Goal: Task Accomplishment & Management: Use online tool/utility

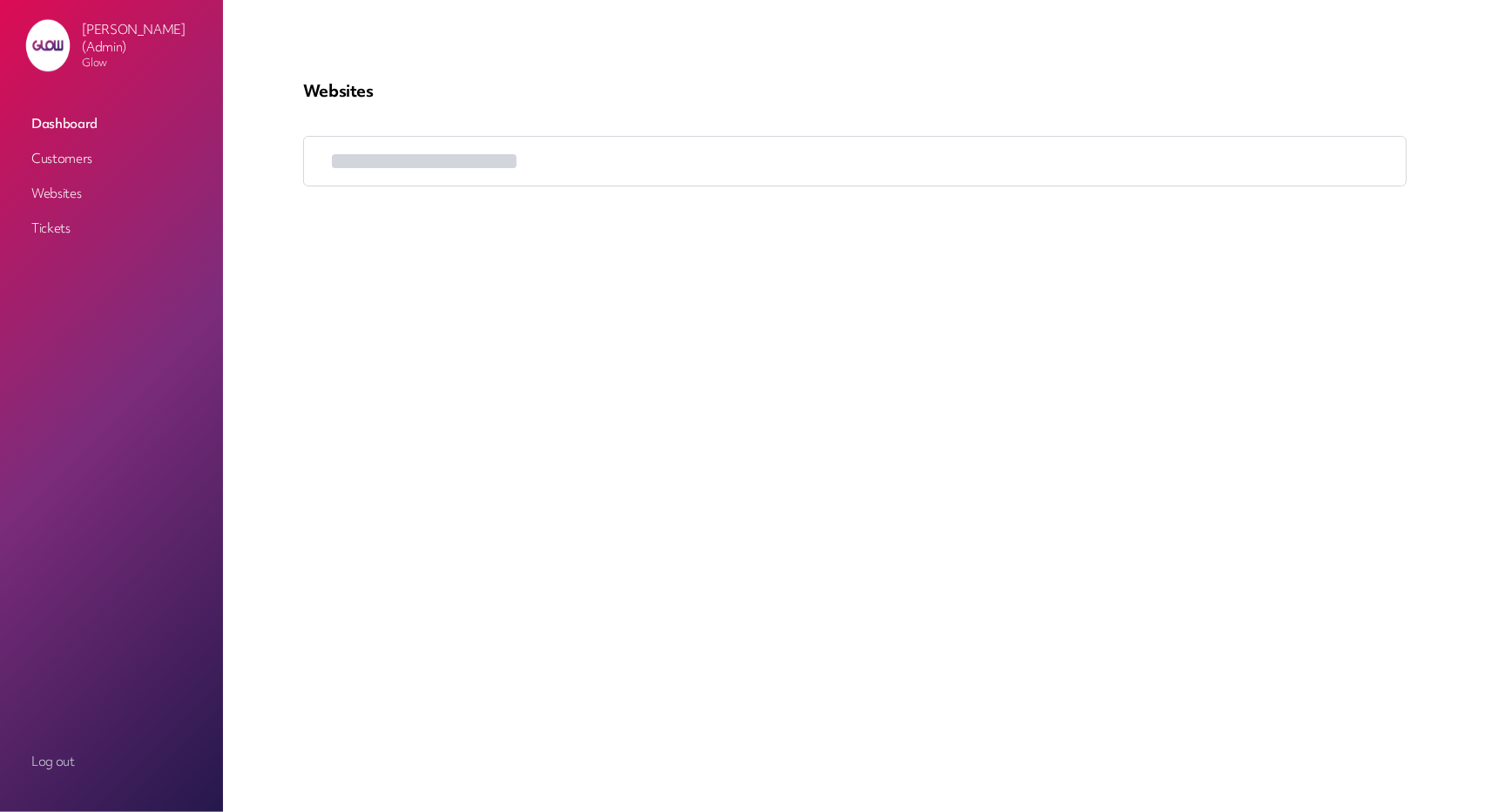
click at [68, 150] on link "Customers" at bounding box center [112, 159] width 175 height 32
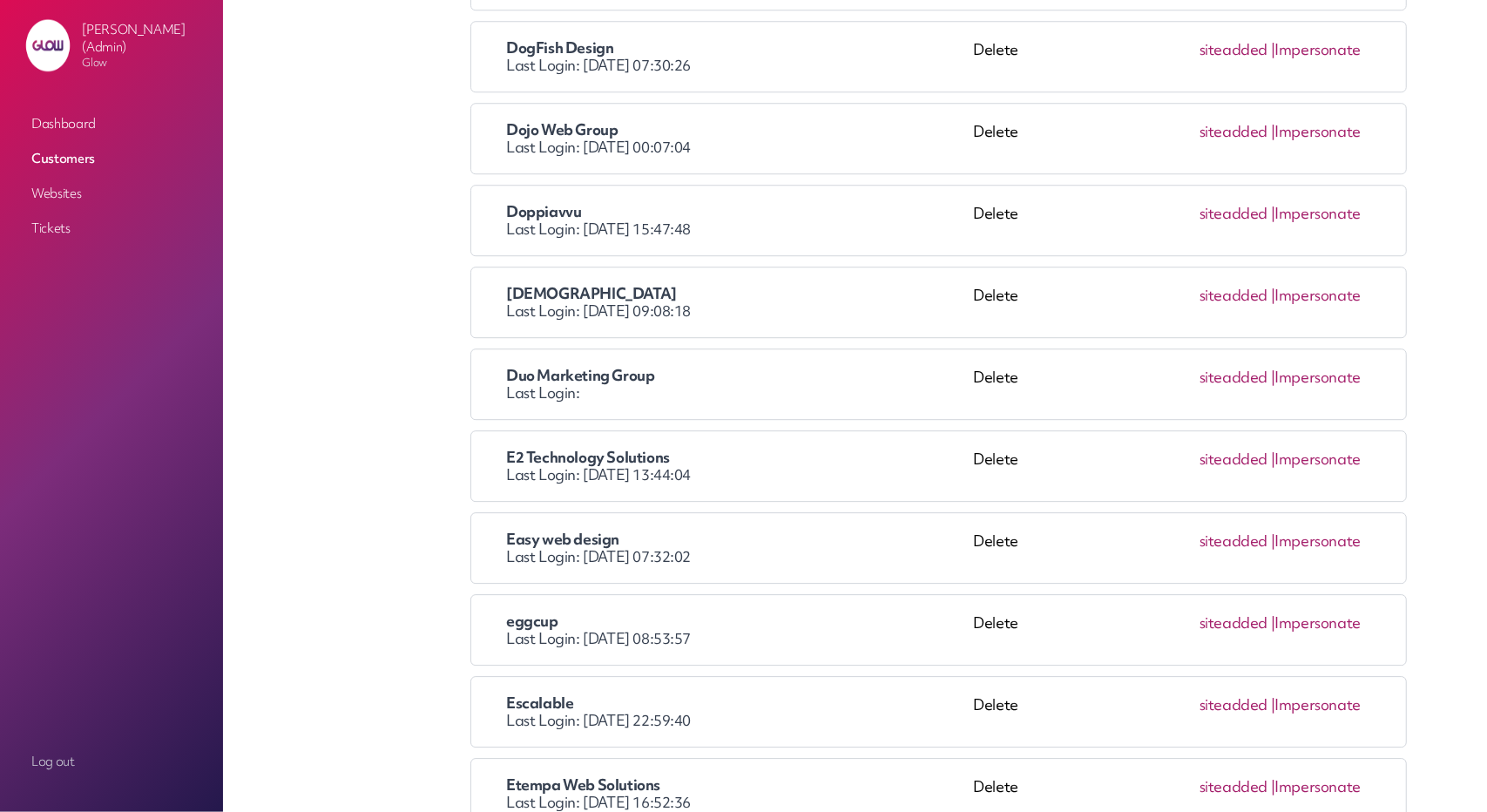
scroll to position [3573, 0]
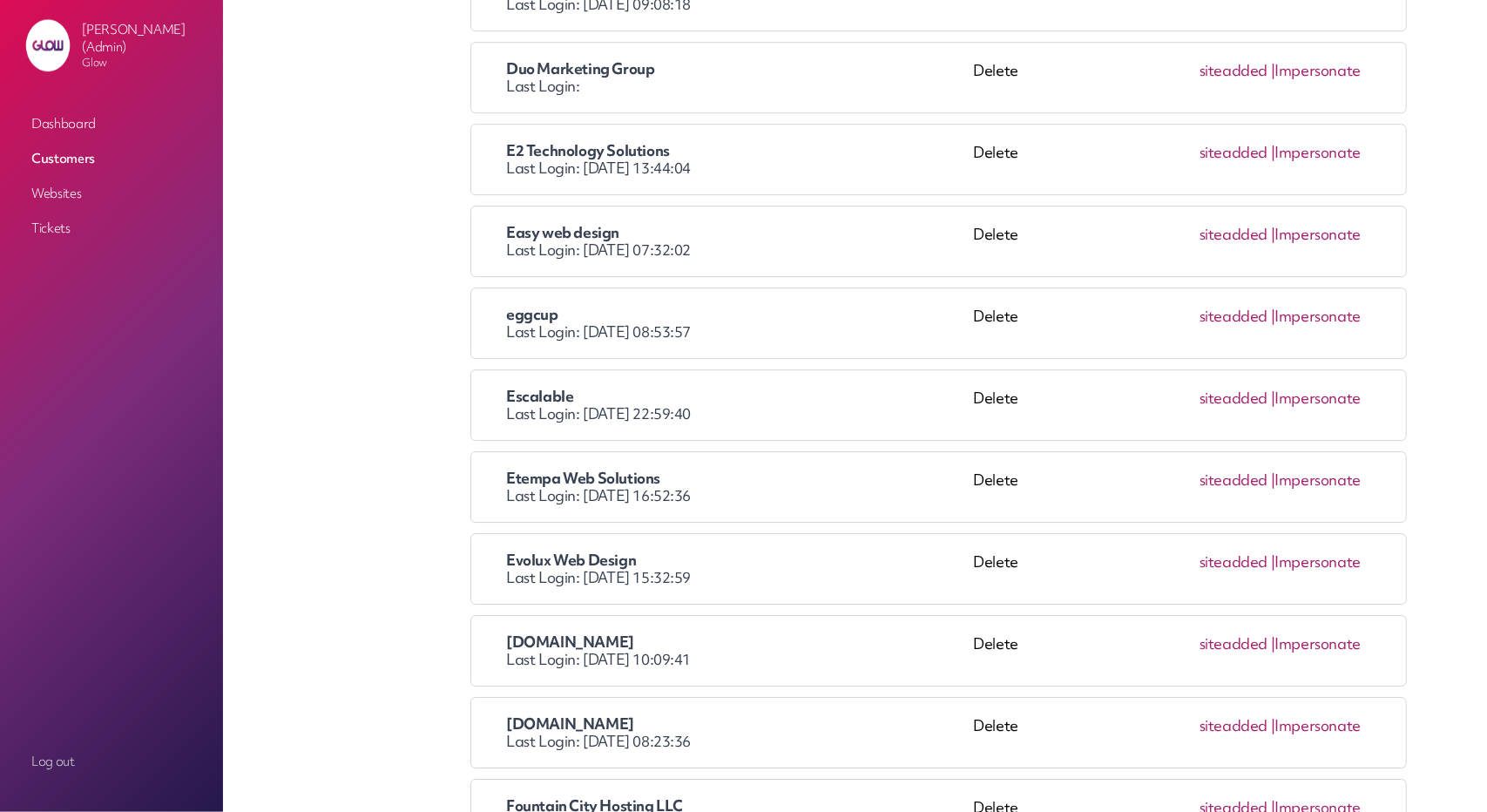
click at [1323, 319] on link "Impersonate" at bounding box center [1317, 479] width 86 height 20
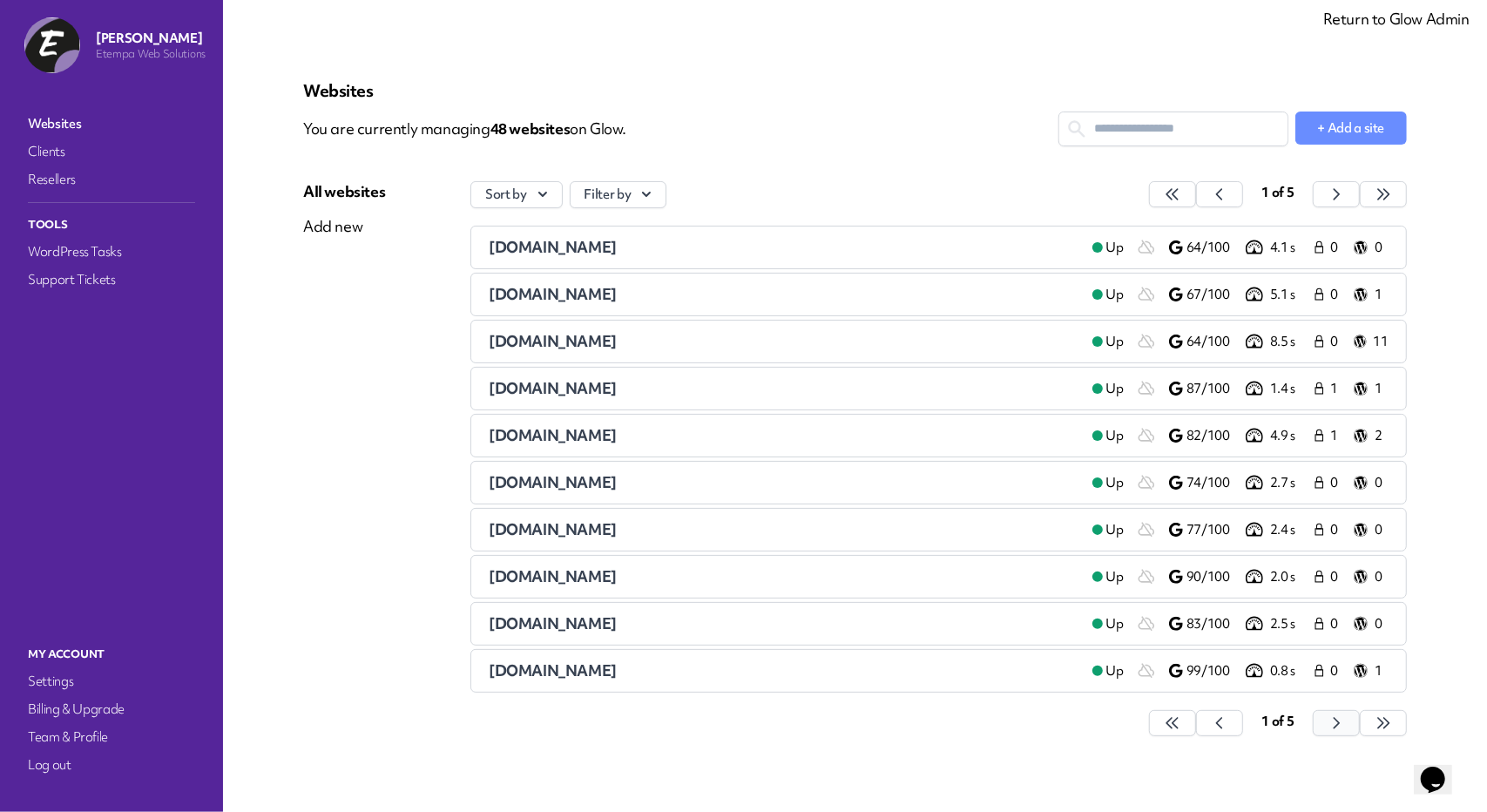
click at [1181, 715] on icon "button" at bounding box center [1173, 724] width 18 height 18
click at [1196, 726] on button "button" at bounding box center [1172, 723] width 47 height 26
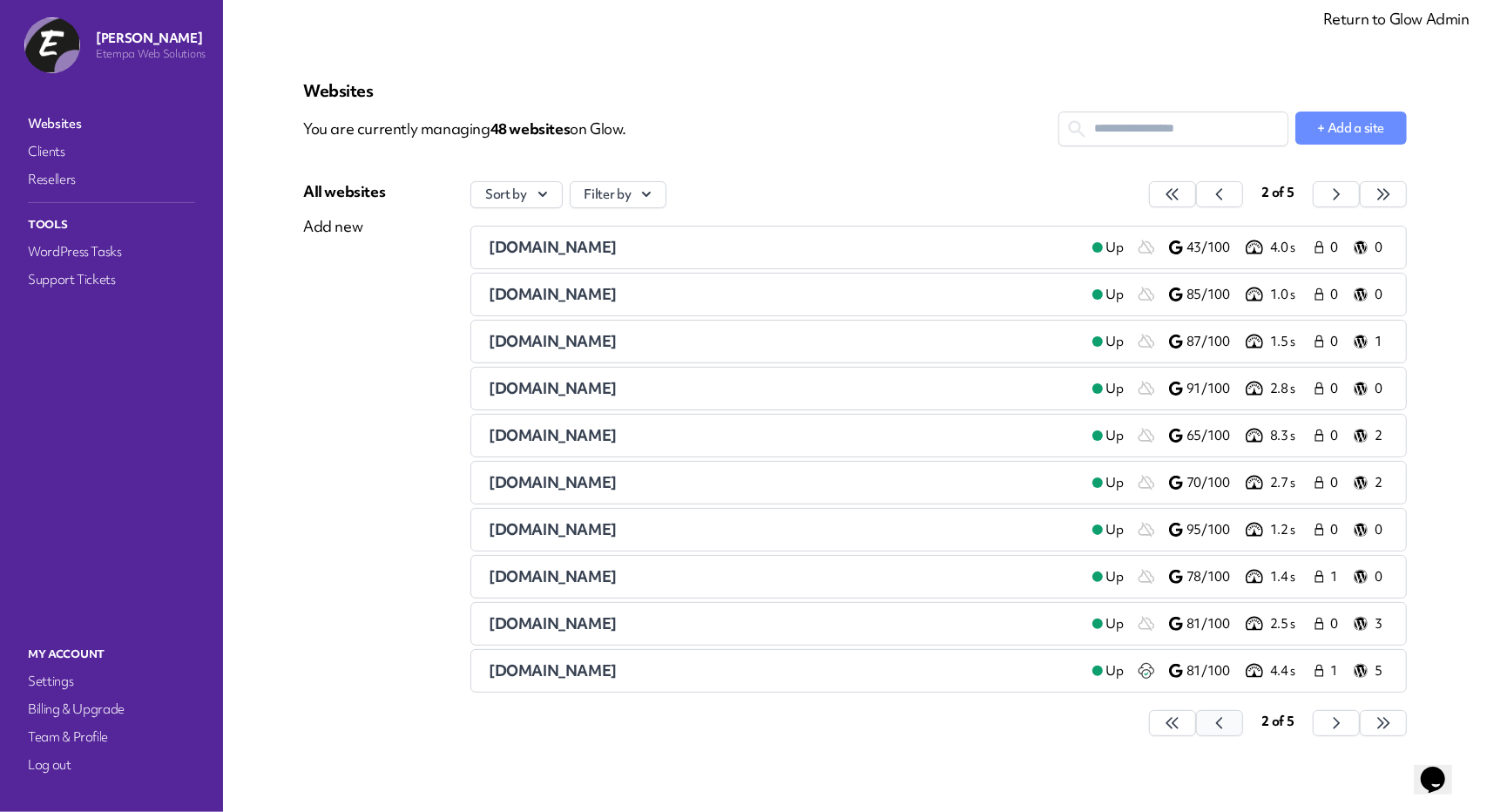
click at [1196, 726] on button "button" at bounding box center [1172, 723] width 47 height 26
click at [521, 246] on span "ahbrass.co.uk" at bounding box center [552, 247] width 128 height 20
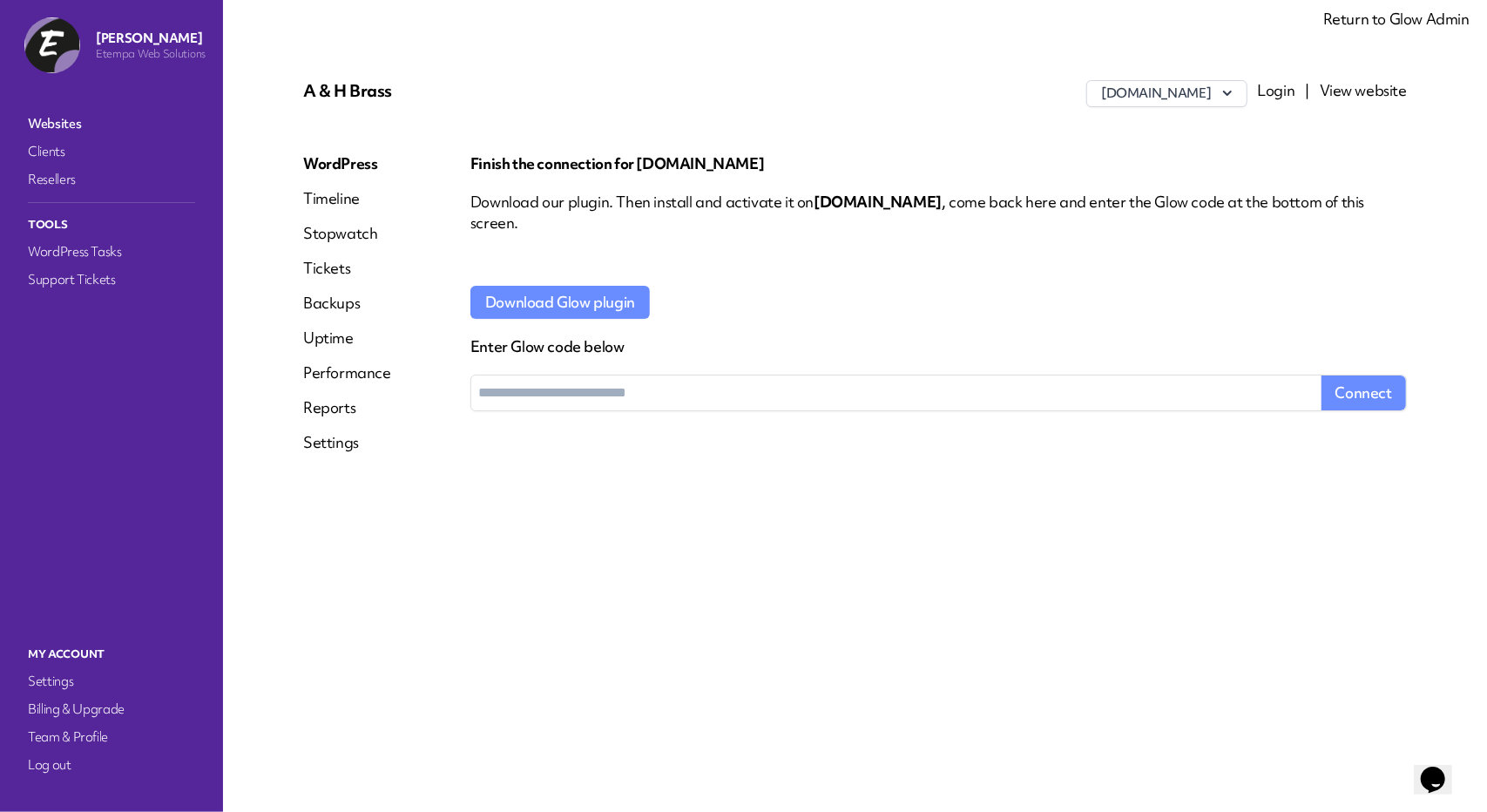
click at [339, 409] on link "Reports" at bounding box center [346, 407] width 88 height 21
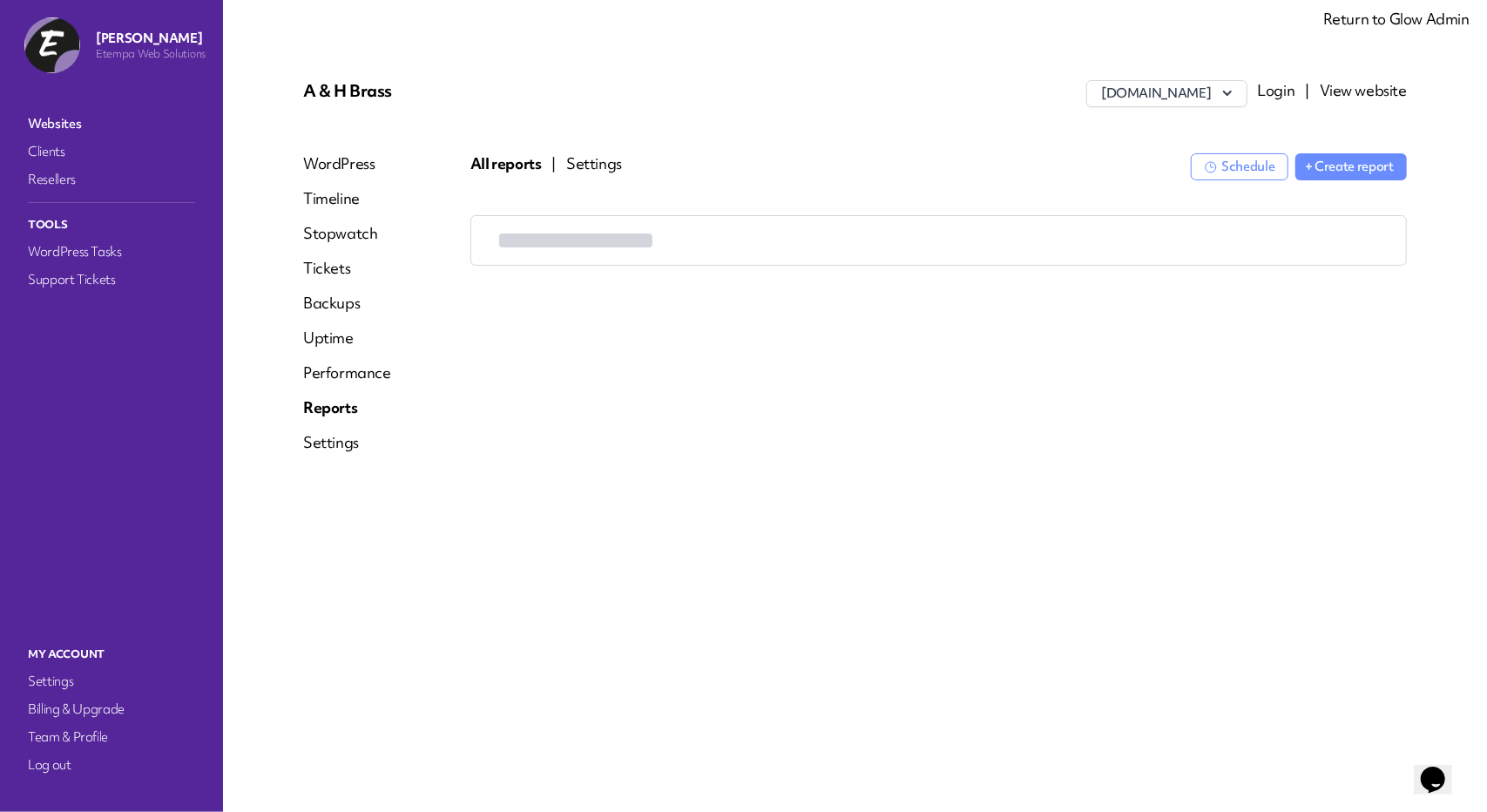
click at [595, 149] on div "A & H Brass www.ahbrass.co.uk Login | View website WordPress Timeline Stopwatch…" at bounding box center [855, 274] width 1146 height 429
click at [596, 161] on button "Settings" at bounding box center [595, 163] width 56 height 21
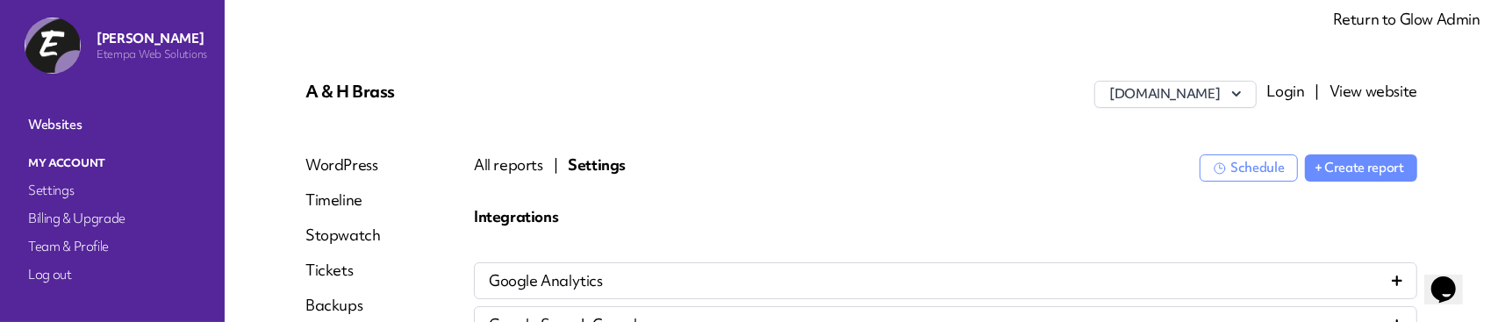
click at [562, 282] on span "Google Analytics" at bounding box center [546, 280] width 114 height 21
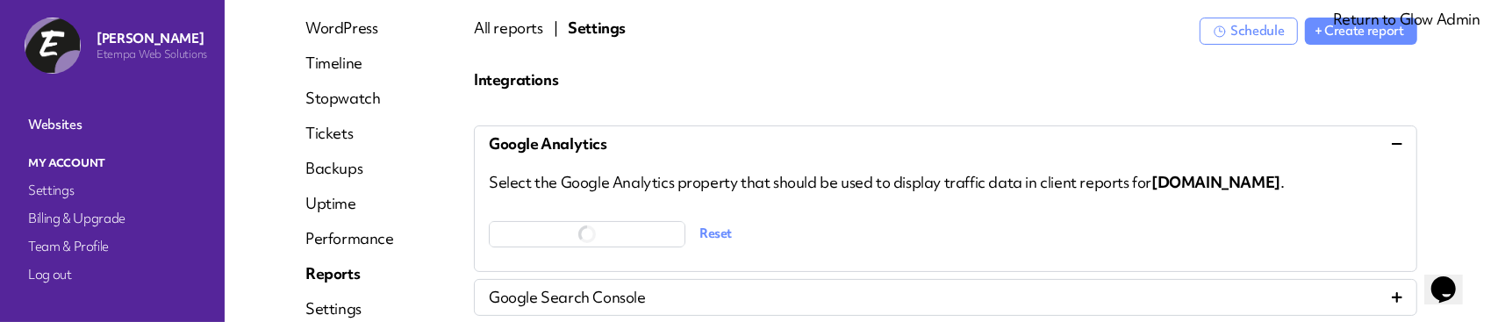
scroll to position [277, 0]
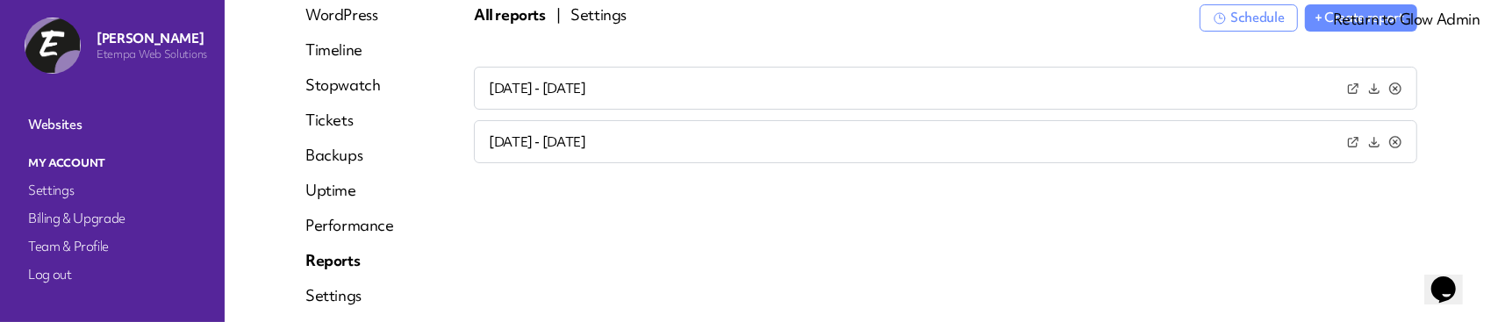
scroll to position [88, 0]
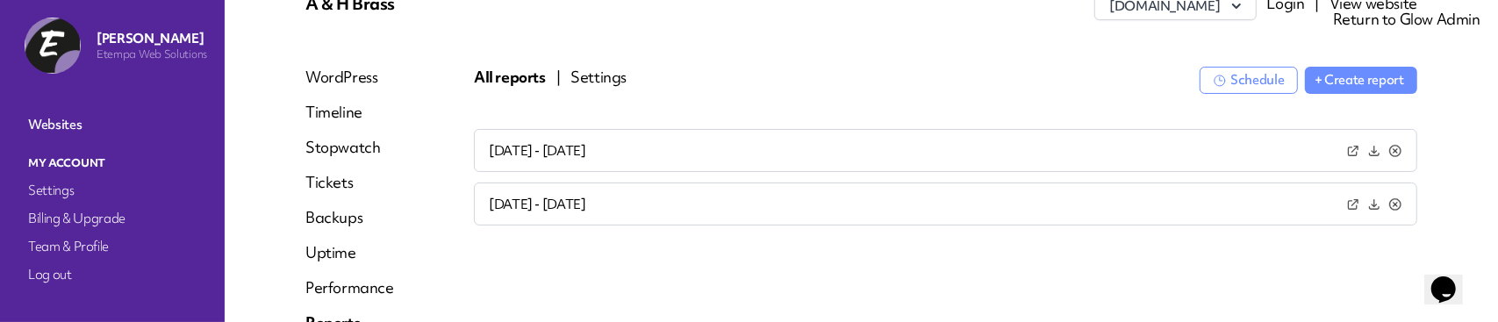
click at [606, 82] on button "Settings" at bounding box center [599, 77] width 56 height 21
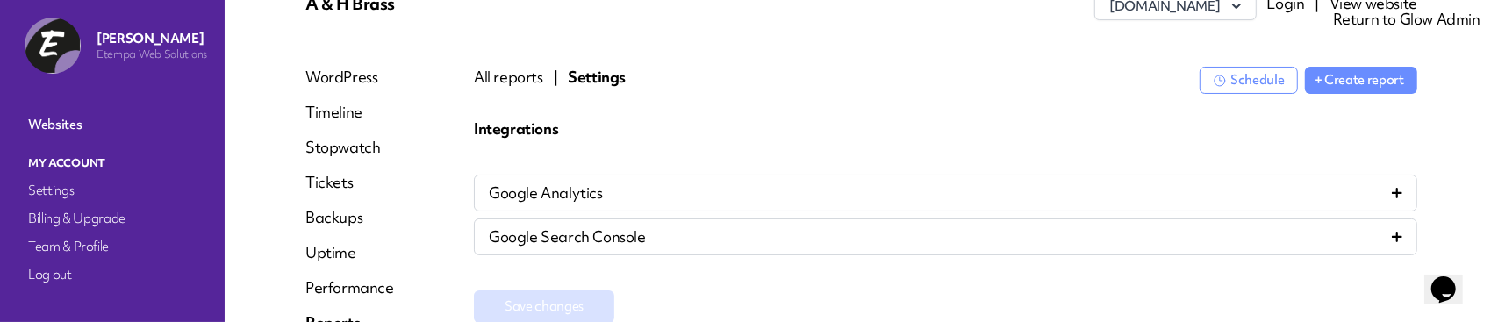
click at [620, 207] on div "Google Analytics" at bounding box center [946, 193] width 944 height 37
click at [623, 199] on div "Google Analytics" at bounding box center [946, 193] width 914 height 21
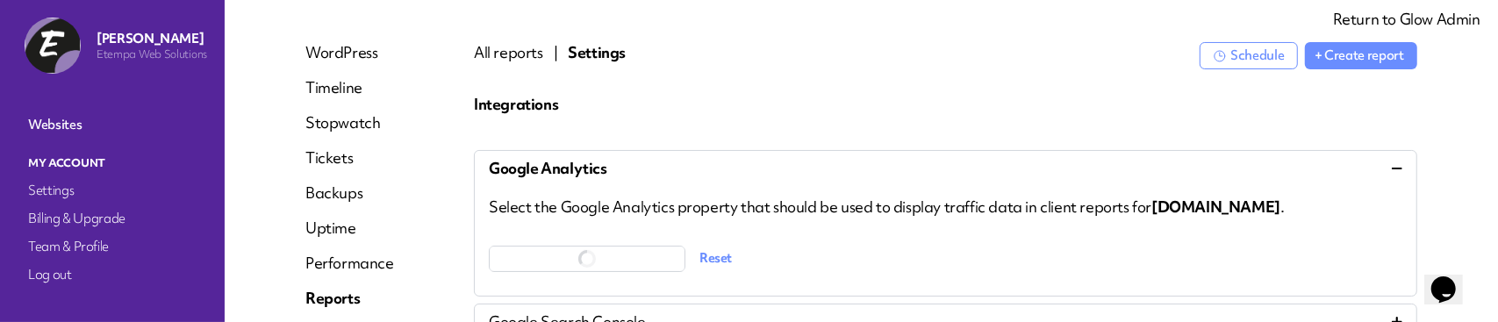
scroll to position [176, 0]
